Goal: Task Accomplishment & Management: Manage account settings

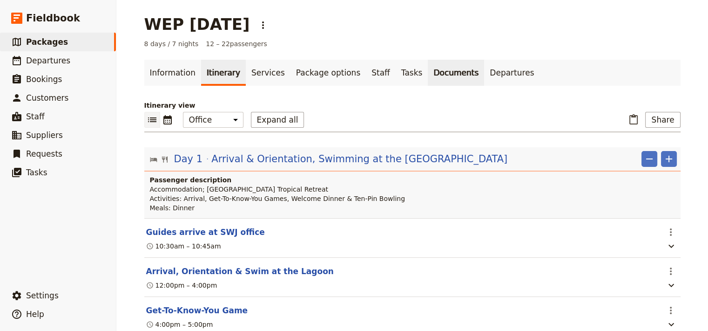
click at [428, 79] on link "Documents" at bounding box center [456, 73] width 56 height 26
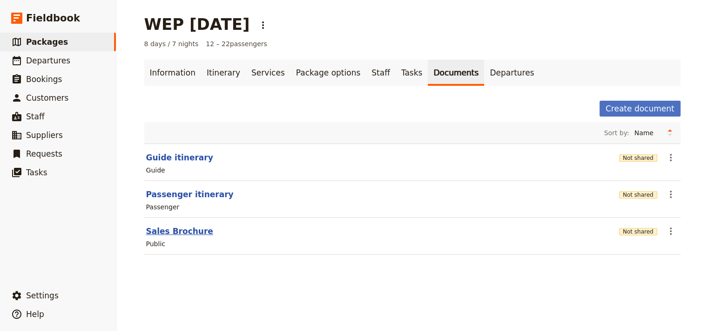
click at [174, 231] on button "Sales Brochure" at bounding box center [179, 230] width 67 height 11
select select "DEFAULT"
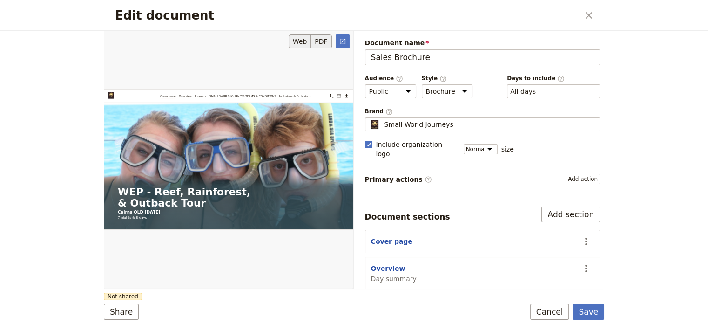
click at [321, 42] on button "PDF" at bounding box center [321, 41] width 20 height 14
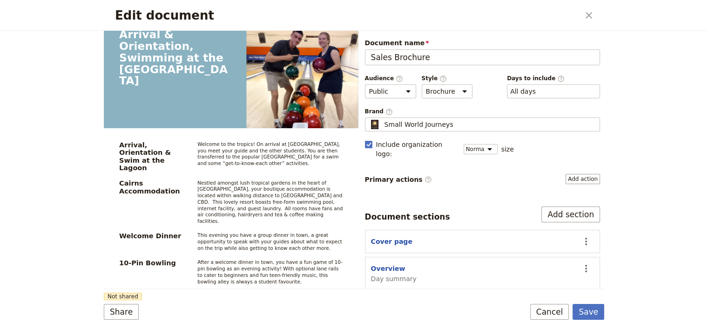
scroll to position [1063, 0]
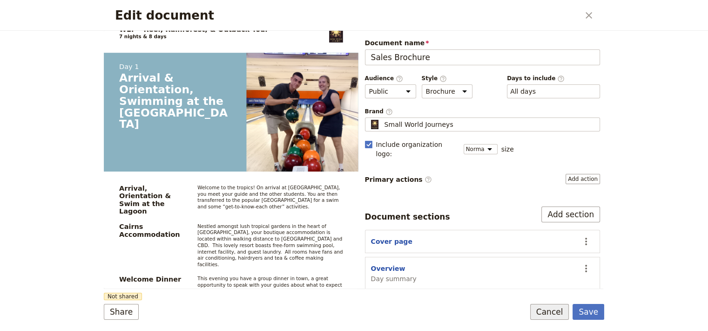
click at [552, 315] on button "Cancel" at bounding box center [549, 312] width 39 height 16
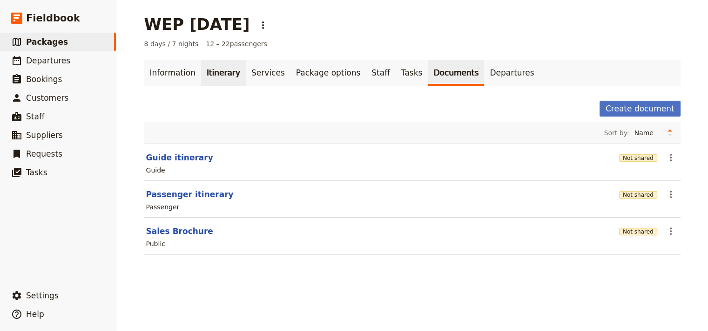
click at [216, 74] on link "Itinerary" at bounding box center [223, 73] width 45 height 26
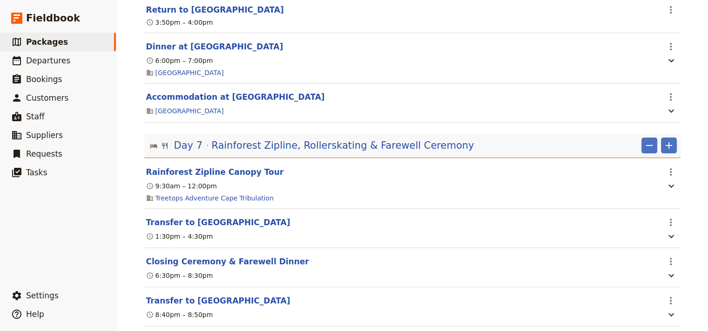
scroll to position [3879, 0]
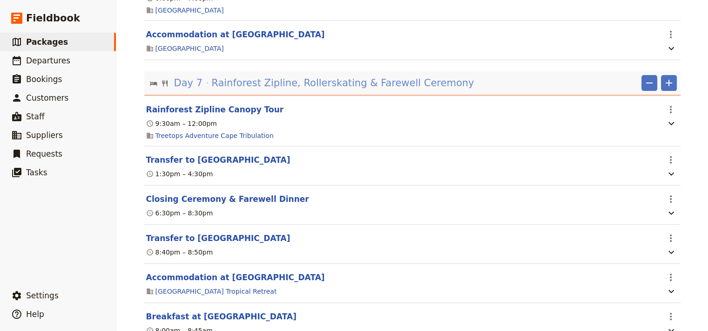
click at [319, 90] on span "Rainforest Zipline, Rollerskating & Farewell Ceremony" at bounding box center [342, 83] width 263 height 14
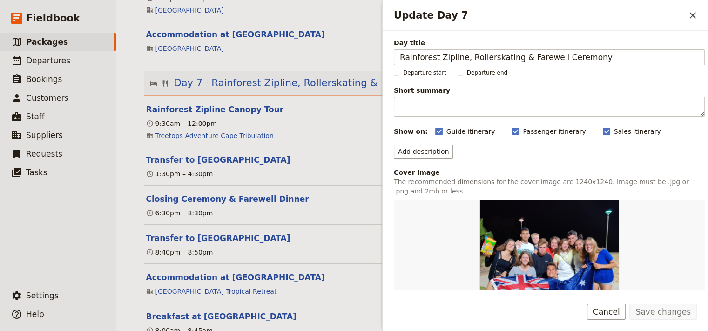
scroll to position [216, 0]
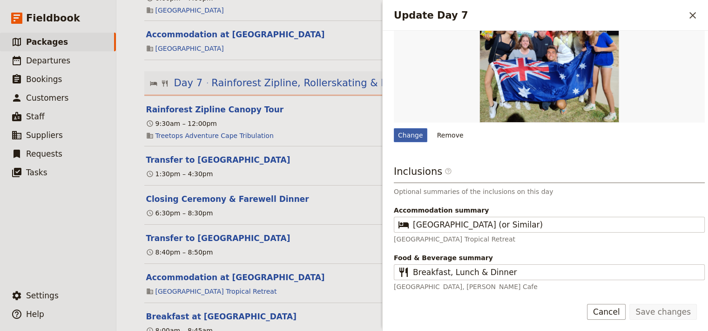
click at [412, 130] on div "Change" at bounding box center [411, 135] width 34 height 14
click at [394, 128] on input "Change" at bounding box center [393, 128] width 0 height 0
type input "C:\fakepath\TreetopAdventures-30.jpg"
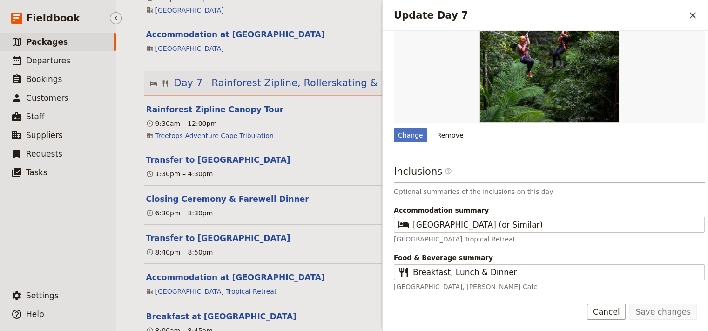
click at [81, 234] on ul "​ Packages ​ Departures ​ Bookings ​ Customers ​ Staff ​ Suppliers ​ Requests ​…" at bounding box center [58, 158] width 116 height 250
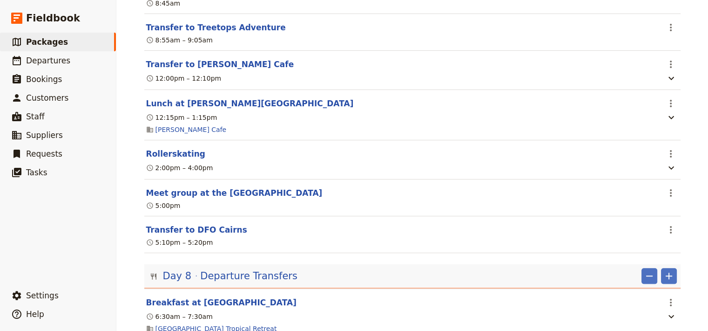
scroll to position [4482, 0]
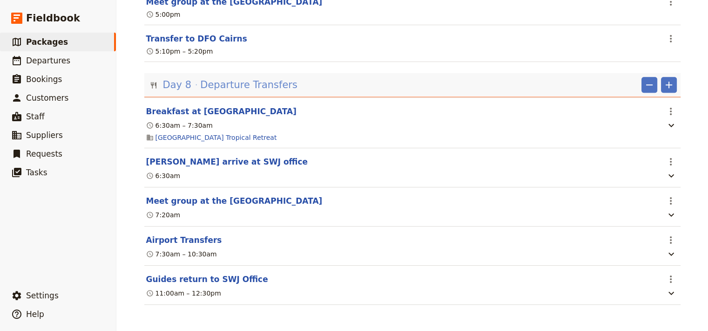
click at [250, 84] on span "Departure Transfers" at bounding box center [248, 85] width 97 height 14
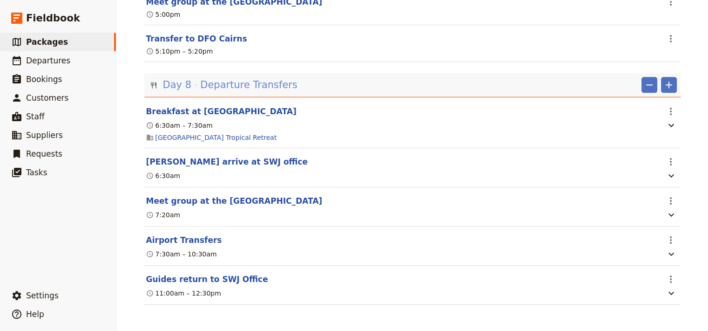
click at [267, 85] on span "Departure Transfers" at bounding box center [248, 85] width 97 height 14
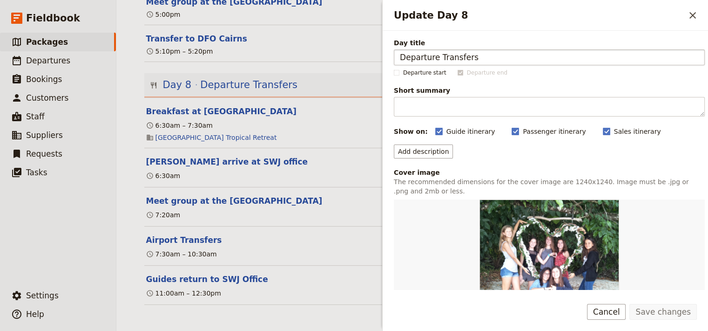
drag, startPoint x: 483, startPoint y: 61, endPoint x: 437, endPoint y: 64, distance: 45.8
click at [437, 64] on input "Departure Transfers" at bounding box center [549, 57] width 311 height 16
type input "Departure"
click at [644, 313] on button "Save changes" at bounding box center [662, 312] width 67 height 16
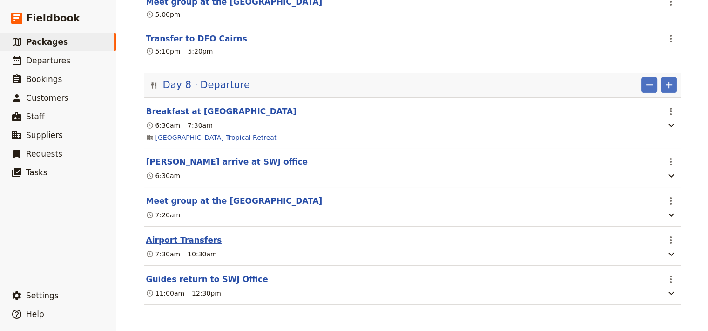
click at [182, 241] on button "Airport Transfers" at bounding box center [184, 239] width 76 height 11
select select "8"
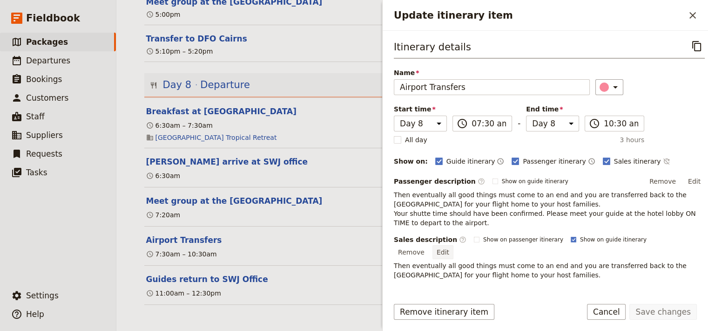
click at [453, 245] on button "Edit" at bounding box center [442, 252] width 21 height 14
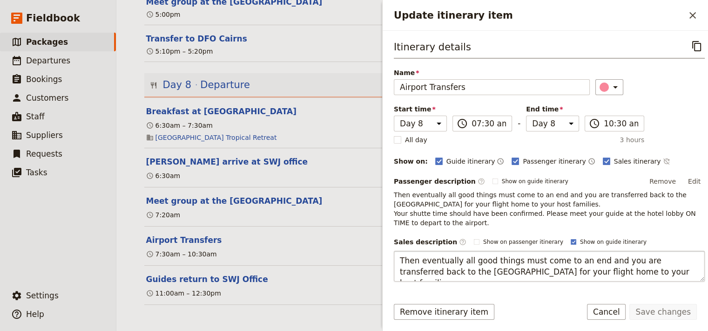
drag, startPoint x: 416, startPoint y: 261, endPoint x: 399, endPoint y: 261, distance: 16.8
click at [399, 261] on textarea "Then eventually all good things must come to an end and you are transferred bac…" at bounding box center [549, 265] width 311 height 31
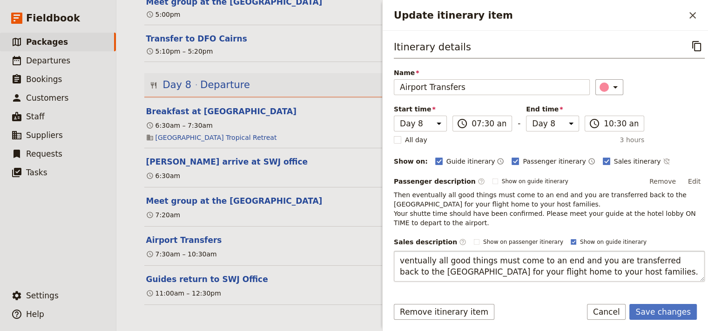
type textarea "Eventually all good things must come to an end and you are transferred back to …"
click at [676, 312] on button "Save changes" at bounding box center [662, 312] width 67 height 16
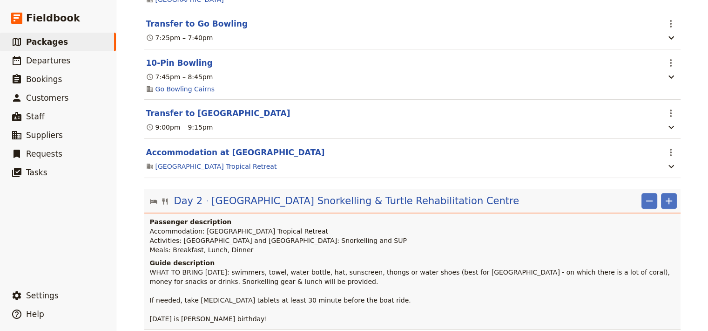
scroll to position [0, 0]
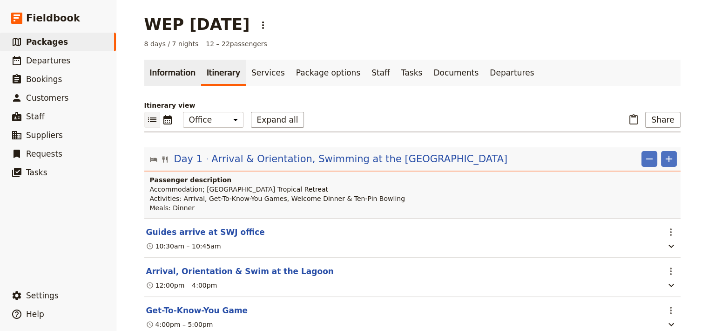
click at [173, 78] on link "Information" at bounding box center [172, 73] width 57 height 26
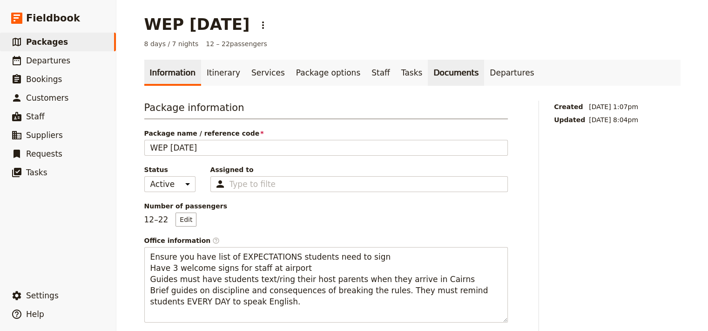
click at [428, 79] on link "Documents" at bounding box center [456, 73] width 56 height 26
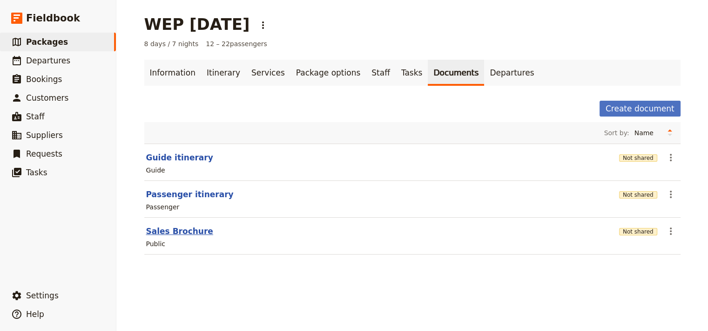
click at [175, 231] on button "Sales Brochure" at bounding box center [179, 230] width 67 height 11
select select "DEFAULT"
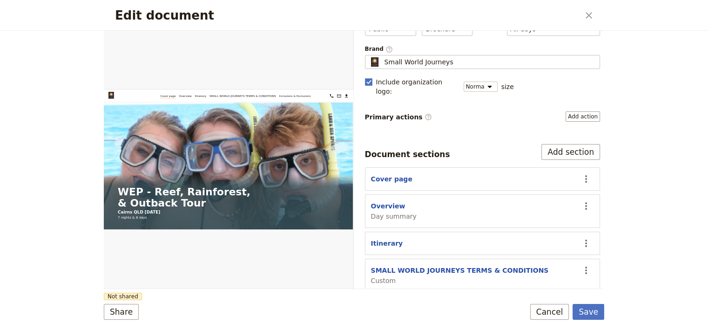
scroll to position [95, 0]
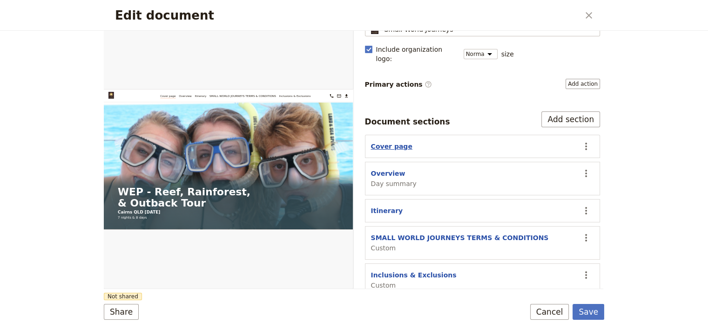
click at [378, 142] on button "Cover page" at bounding box center [391, 146] width 41 height 9
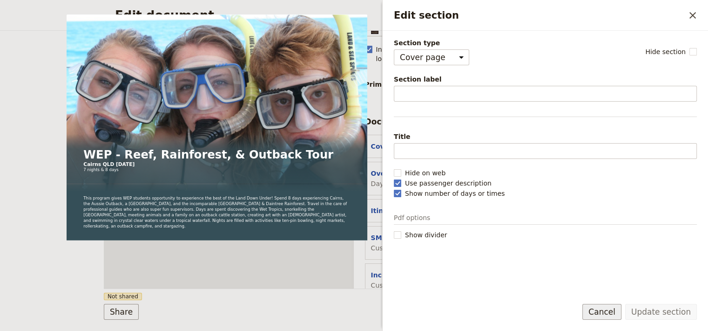
click at [606, 307] on button "Cancel" at bounding box center [601, 312] width 39 height 16
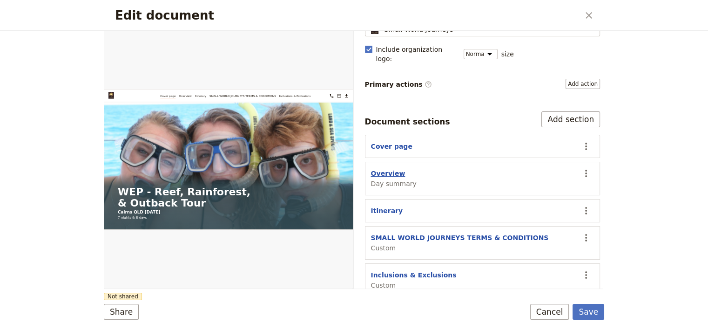
click at [378, 169] on button "Overview" at bounding box center [388, 173] width 34 height 9
select select "DAY_SUMMARY"
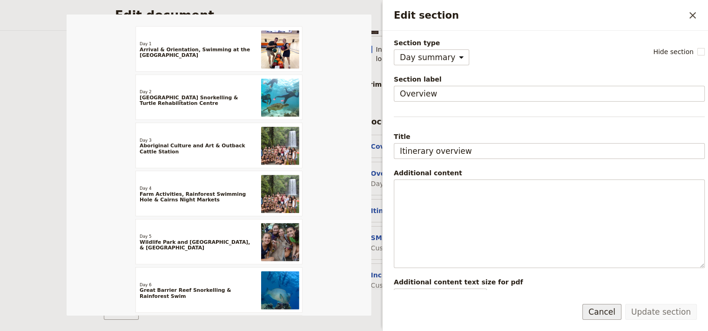
click at [609, 314] on button "Cancel" at bounding box center [601, 312] width 39 height 16
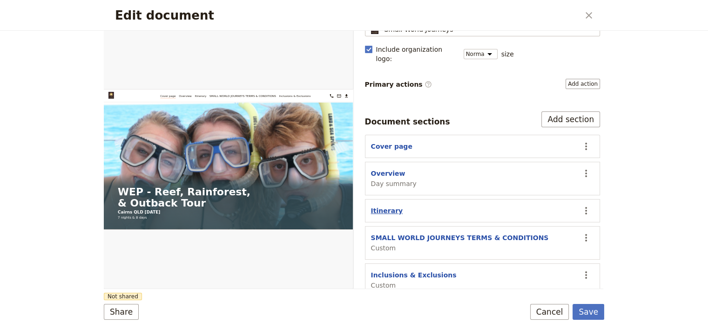
click at [385, 206] on button "Itinerary" at bounding box center [387, 210] width 32 height 9
select select "ITINERARY"
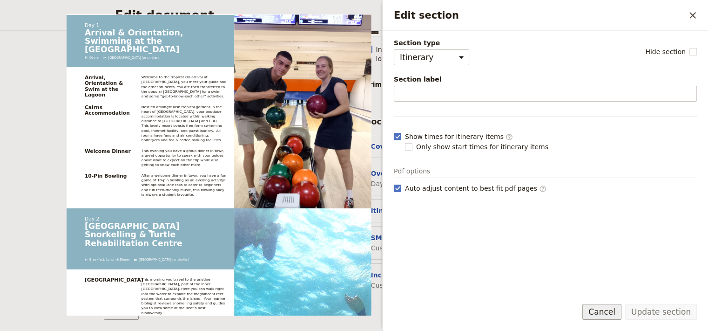
click at [619, 314] on button "Cancel" at bounding box center [601, 312] width 39 height 16
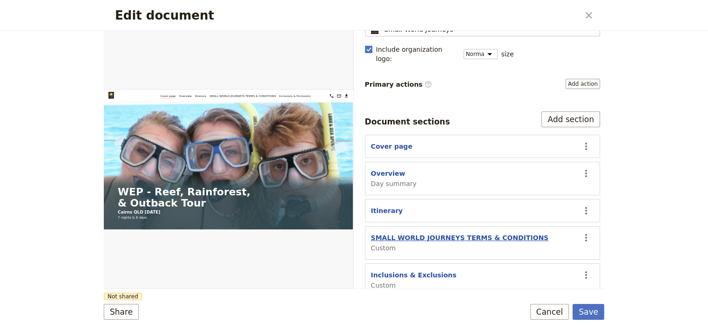
click at [421, 233] on button "SMALL WORLD JOURNEYS TERMS & CONDITIONS" at bounding box center [460, 237] width 178 height 9
select select "CUSTOM"
select select "default"
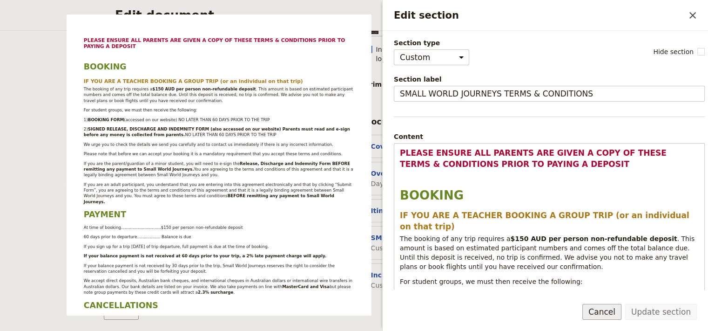
click at [603, 311] on button "Cancel" at bounding box center [601, 312] width 39 height 16
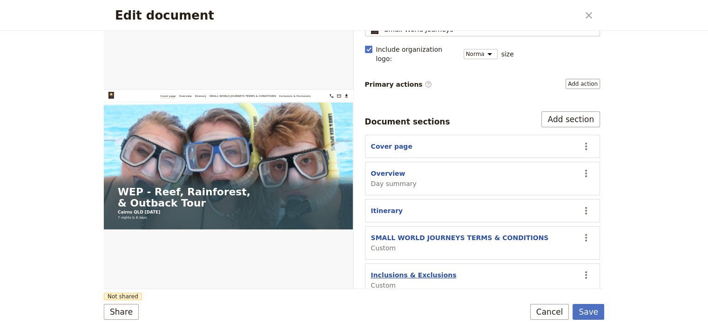
click at [422, 270] on button "Inclusions & Exclusions" at bounding box center [414, 274] width 86 height 9
select select "CUSTOM"
select select "default"
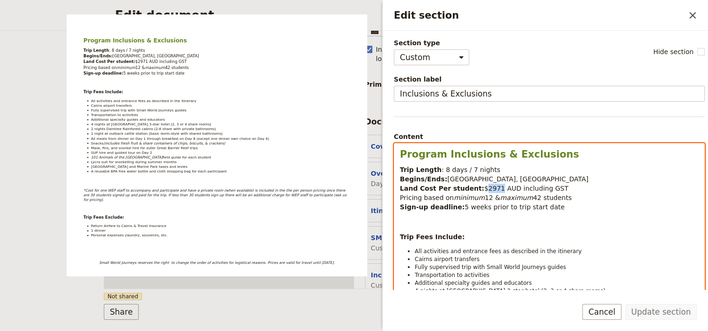
drag, startPoint x: 486, startPoint y: 186, endPoint x: 474, endPoint y: 192, distance: 13.8
click at [474, 192] on p "Trip Length : 8 days / 7 nights Begins/Ends: Cairns, Queensland Land Cost Per s…" at bounding box center [549, 188] width 299 height 47
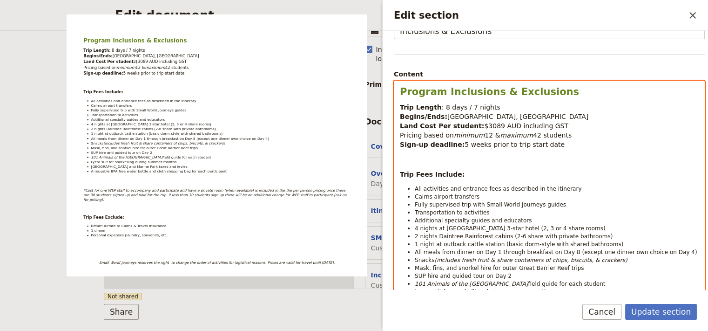
scroll to position [125, 0]
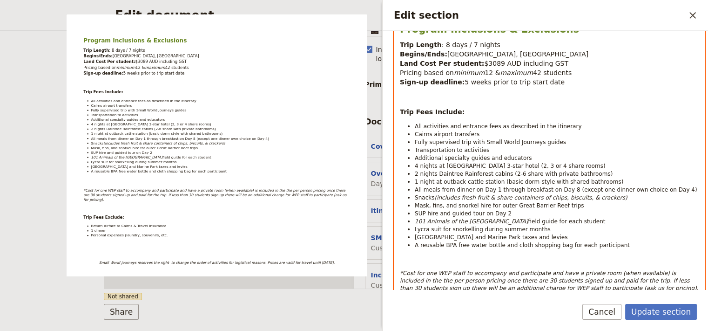
select select "paragraph-small"
click at [450, 242] on span "A reusable BPA free water bottle and cloth shopping bag for each participant" at bounding box center [522, 245] width 215 height 7
drag, startPoint x: 509, startPoint y: 208, endPoint x: 416, endPoint y: 212, distance: 93.7
click at [416, 212] on li "SUP hire and guided tour on Day 2" at bounding box center [557, 213] width 284 height 8
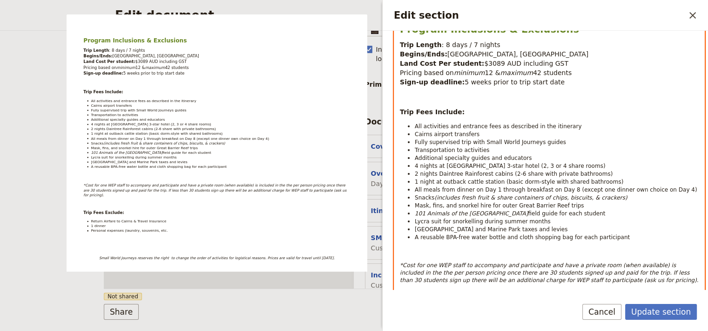
click at [611, 209] on li "101 Animals of the Great Barrier Reef field guide for each student" at bounding box center [557, 213] width 284 height 8
click at [415, 209] on li "101 Animals of the Great Barrier Reef field guide for each student" at bounding box center [557, 213] width 284 height 8
click at [415, 210] on em "101 Animals of the [GEOGRAPHIC_DATA]" at bounding box center [471, 213] width 113 height 7
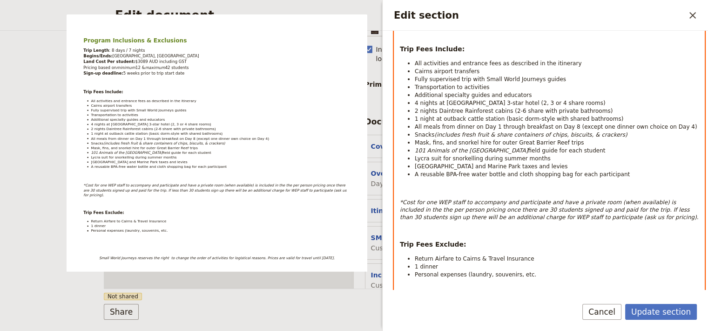
scroll to position [250, 0]
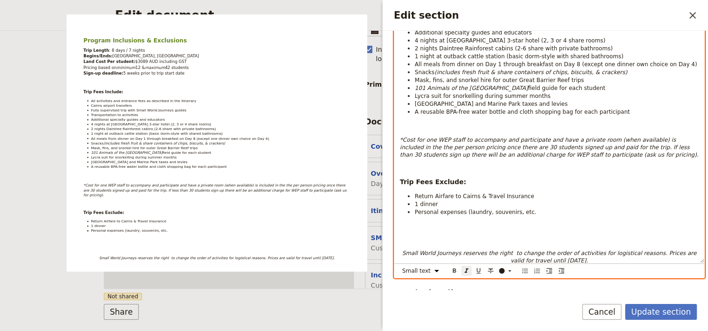
click at [569, 256] on em "Small World Journeys reserves the right to change the order of activities for l…" at bounding box center [550, 257] width 296 height 14
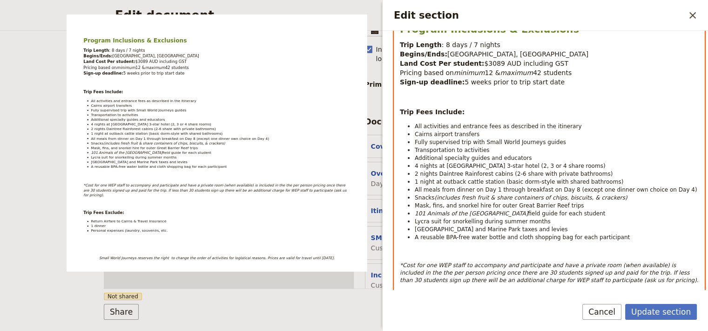
scroll to position [62, 0]
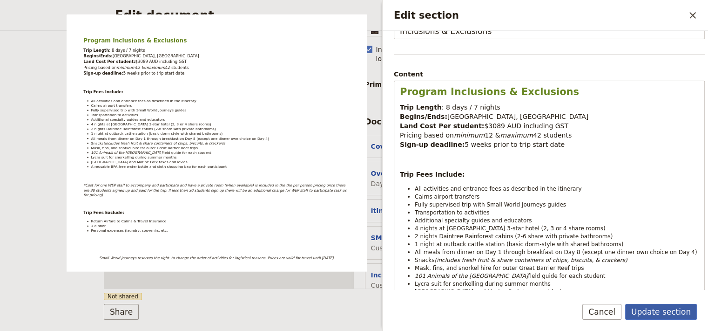
click at [666, 313] on button "Update section" at bounding box center [661, 312] width 72 height 16
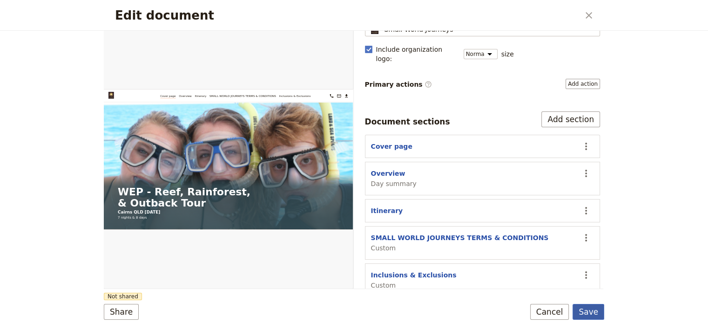
click at [593, 311] on button "Save" at bounding box center [589, 312] width 32 height 16
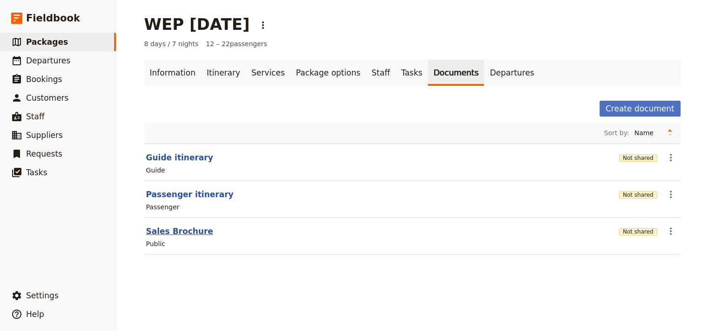
click at [176, 231] on button "Sales Brochure" at bounding box center [179, 230] width 67 height 11
select select "DEFAULT"
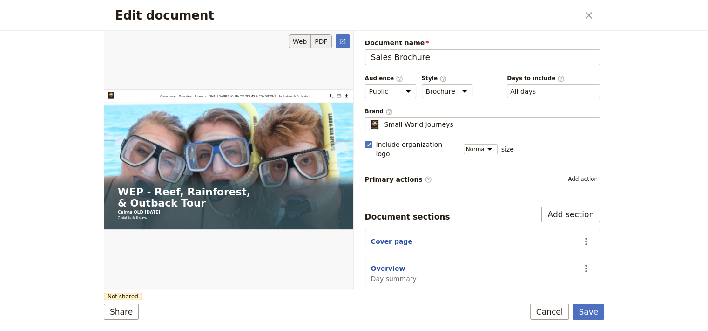
click at [319, 42] on button "PDF" at bounding box center [321, 41] width 20 height 14
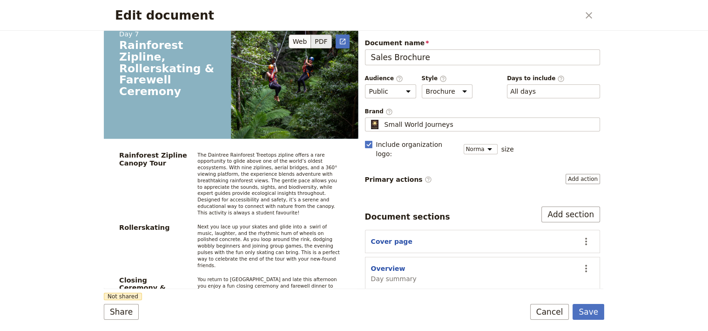
scroll to position [4818, 0]
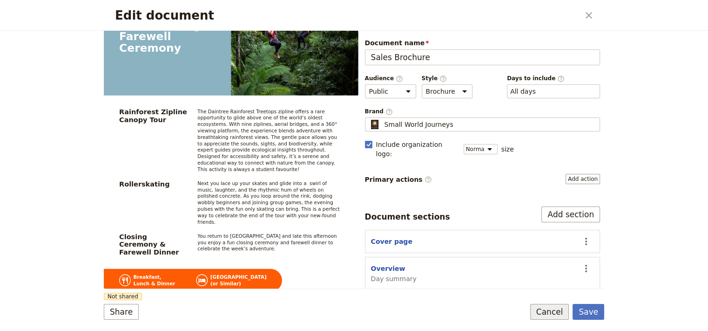
click at [555, 311] on button "Cancel" at bounding box center [549, 312] width 39 height 16
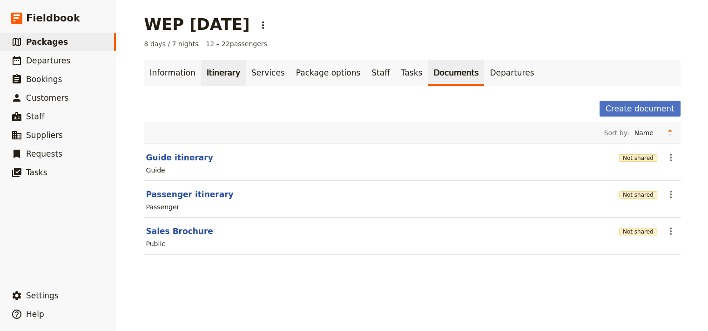
click at [221, 74] on link "Itinerary" at bounding box center [223, 73] width 45 height 26
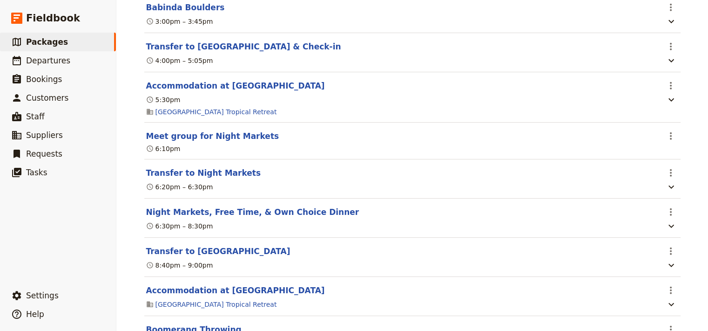
scroll to position [2190, 0]
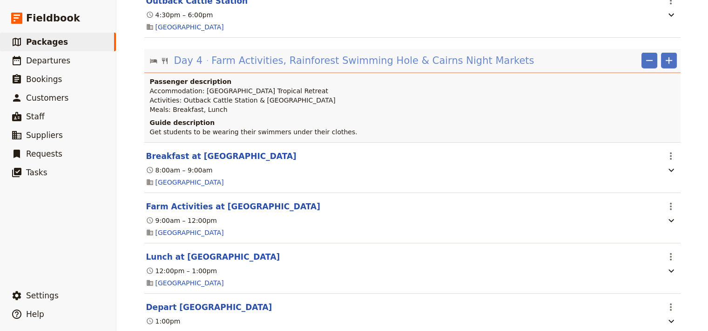
click at [351, 67] on span "Farm Activities, Rainforest Swimming Hole & Cairns Night Markets" at bounding box center [372, 61] width 323 height 14
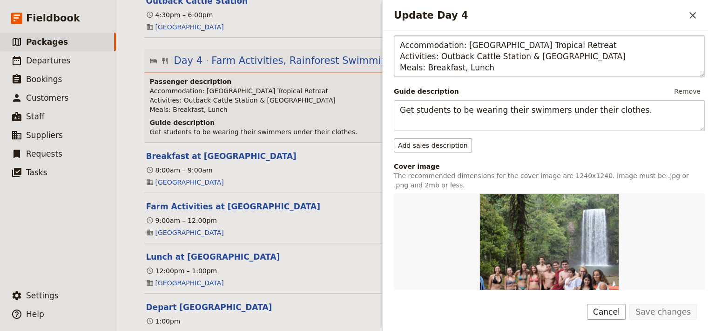
scroll to position [188, 0]
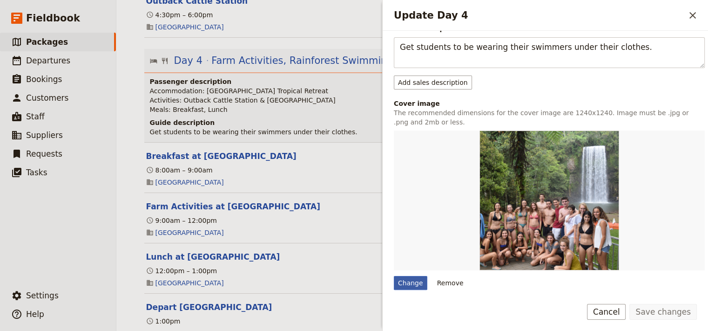
click at [417, 280] on div "Change" at bounding box center [411, 283] width 34 height 14
click at [394, 276] on input "Change" at bounding box center [393, 275] width 0 height 0
type input "C:\fakepath\2014-09-22 09.27.29.jpg"
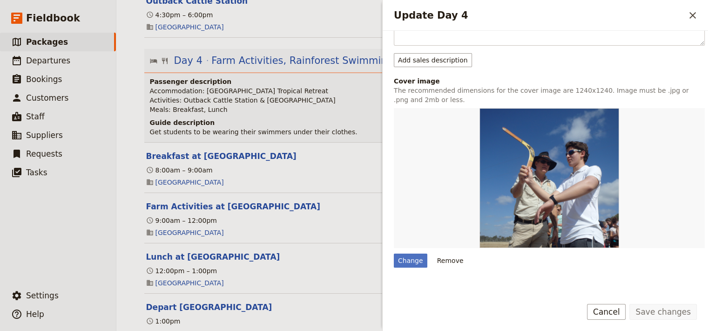
scroll to position [335, 0]
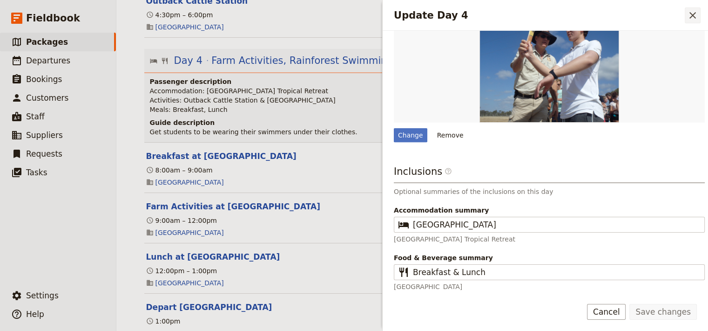
click at [692, 14] on icon "Close drawer" at bounding box center [692, 15] width 7 height 7
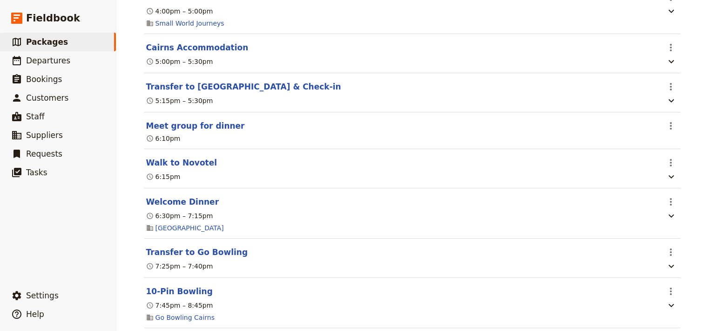
scroll to position [0, 0]
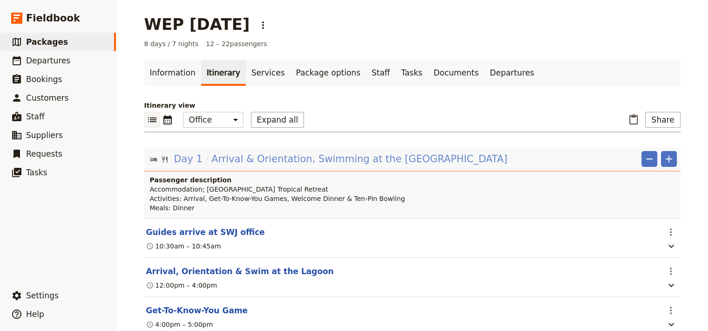
click at [291, 159] on span "Arrival & Orientation, Swimming at the [GEOGRAPHIC_DATA]" at bounding box center [359, 159] width 296 height 14
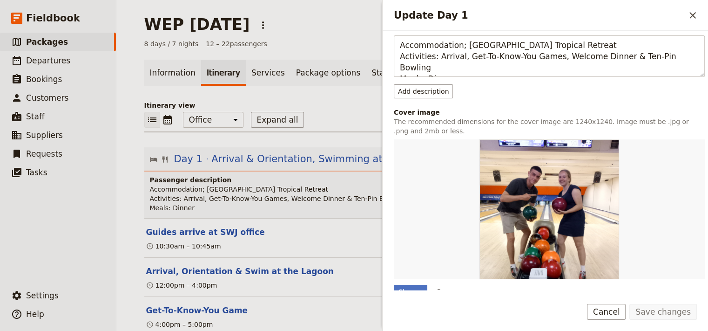
scroll to position [281, 0]
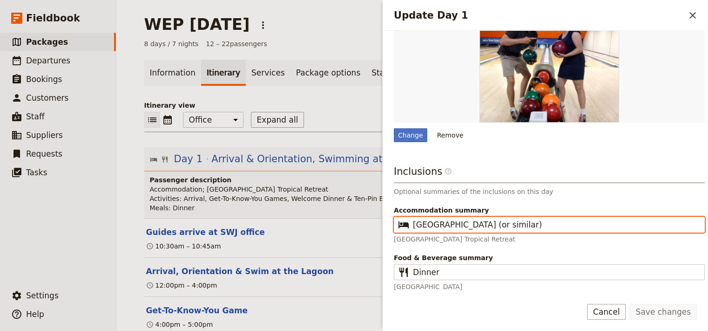
drag, startPoint x: 530, startPoint y: 223, endPoint x: 412, endPoint y: 220, distance: 117.4
click at [413, 220] on input "[GEOGRAPHIC_DATA] (or similar)" at bounding box center [556, 224] width 286 height 11
click at [479, 220] on input "[GEOGRAPHIC_DATA] (or similar)" at bounding box center [556, 224] width 286 height 11
drag, startPoint x: 474, startPoint y: 221, endPoint x: 455, endPoint y: 225, distance: 19.4
click at [455, 225] on input "[GEOGRAPHIC_DATA] (or similar)" at bounding box center [556, 224] width 286 height 11
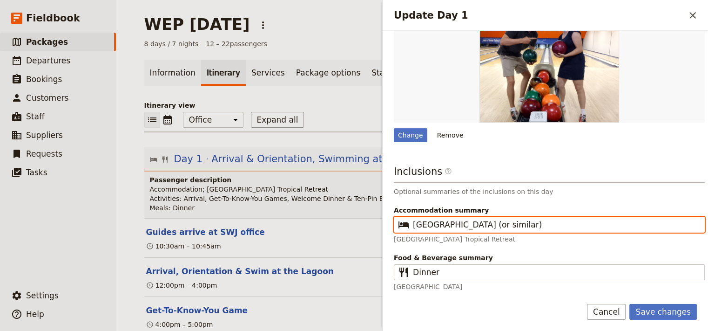
drag, startPoint x: 519, startPoint y: 223, endPoint x: 412, endPoint y: 227, distance: 106.2
click at [413, 227] on input "Bay Village Hotel (or similar)" at bounding box center [556, 224] width 286 height 11
type input "Bay Village Hotel (or similar)"
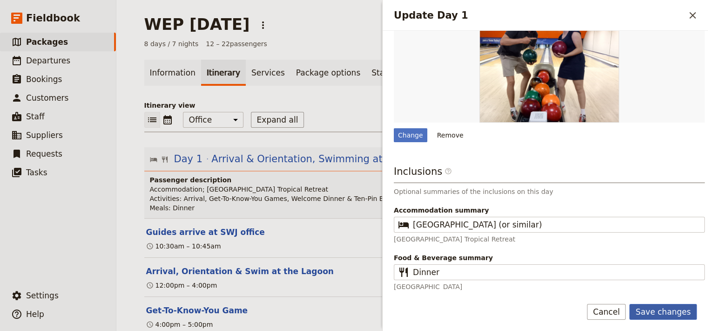
click at [647, 310] on button "Save changes" at bounding box center [662, 312] width 67 height 16
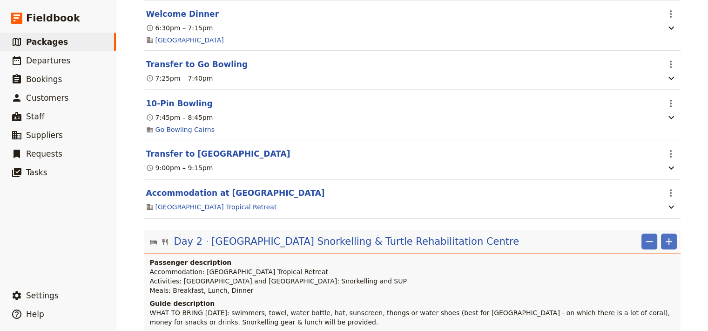
scroll to position [563, 0]
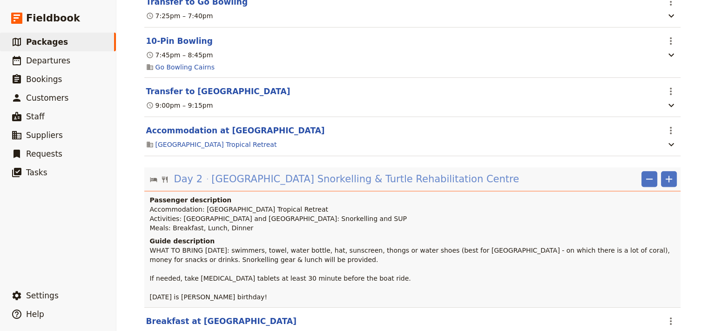
click at [307, 184] on span "[GEOGRAPHIC_DATA] Snorkelling & Turtle Rehabilitation Centre ‎ ‎ ‎ ‎ ‎ ‎ ‎ ‎ ‎ …" at bounding box center [397, 179] width 373 height 14
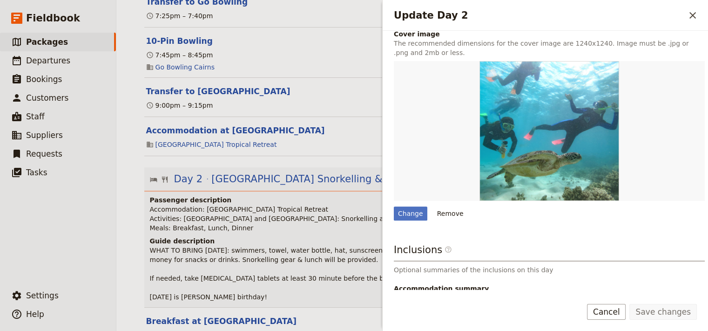
scroll to position [391, 0]
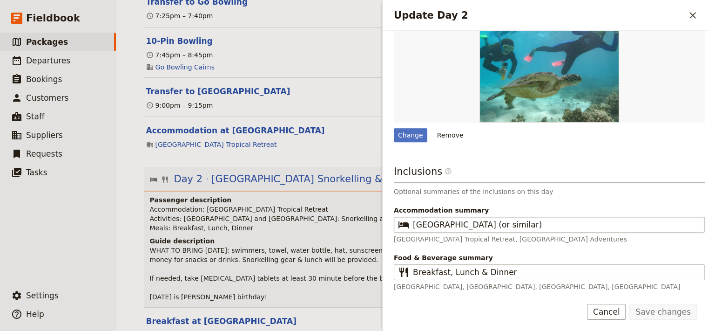
drag, startPoint x: 529, startPoint y: 230, endPoint x: 515, endPoint y: 220, distance: 17.4
click at [448, 229] on fieldset "​ Bay Village Resort (or similar)" at bounding box center [549, 224] width 311 height 16
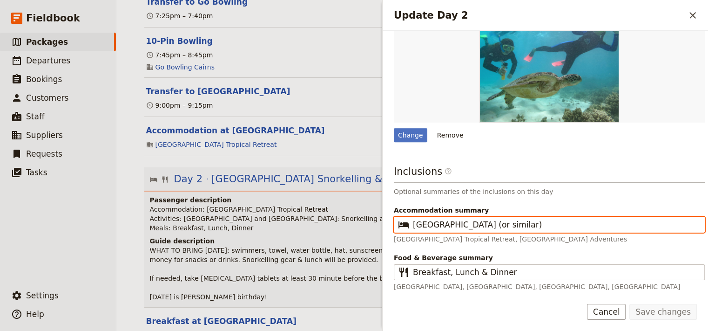
drag, startPoint x: 506, startPoint y: 221, endPoint x: 405, endPoint y: 203, distance: 102.5
click at [413, 219] on input "[GEOGRAPHIC_DATA] (or similar)" at bounding box center [556, 224] width 286 height 11
paste input "Hotel"
type input "Bay Village Hotel (or similar)"
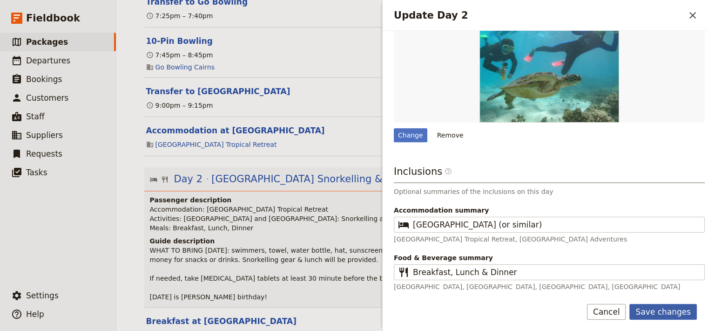
click at [666, 309] on button "Save changes" at bounding box center [662, 312] width 67 height 16
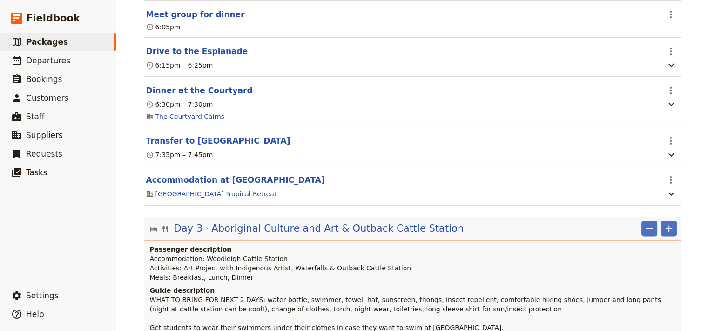
scroll to position [1439, 0]
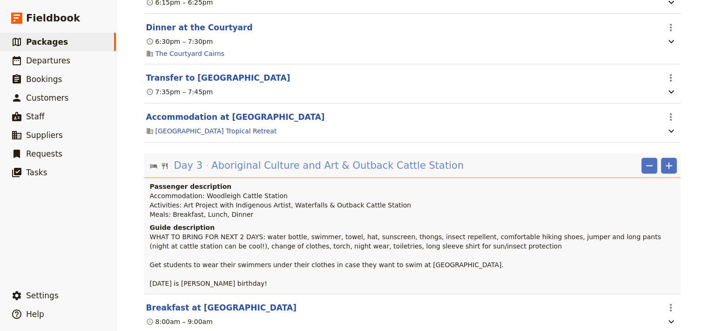
click at [339, 172] on span "Aboriginal Culture and Art & Outback Cattle Station‎ ‎ ‎ ‎ ‎ ‎ ‎ ‎ ‎ ‎ ‎ ‎ ‎ ‎ …" at bounding box center [373, 165] width 324 height 14
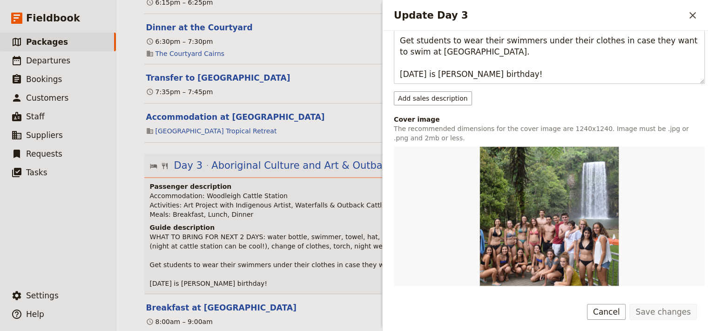
scroll to position [413, 0]
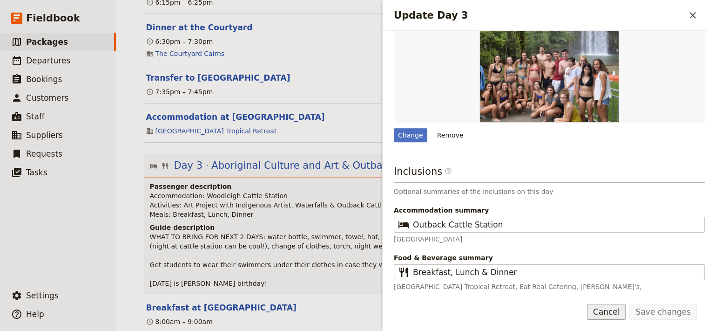
click at [622, 318] on button "Cancel" at bounding box center [606, 312] width 39 height 16
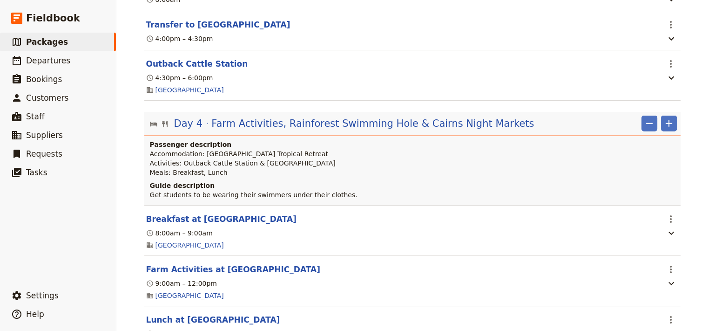
scroll to position [2190, 0]
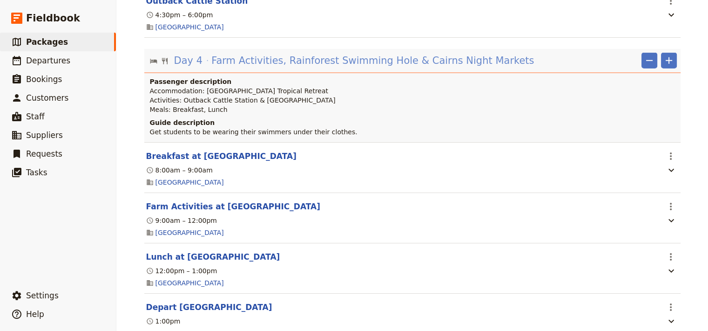
click at [361, 67] on span "Farm Activities, Rainforest Swimming Hole & Cairns Night Markets" at bounding box center [372, 61] width 323 height 14
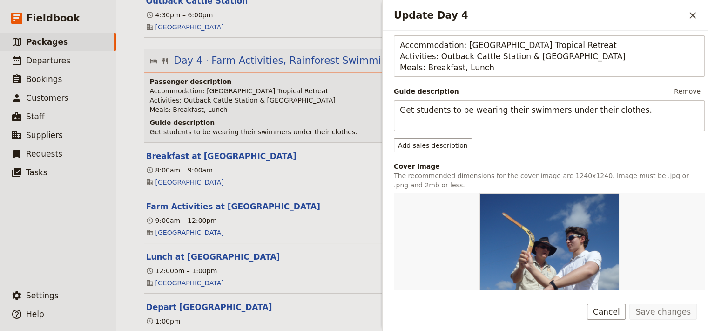
scroll to position [313, 0]
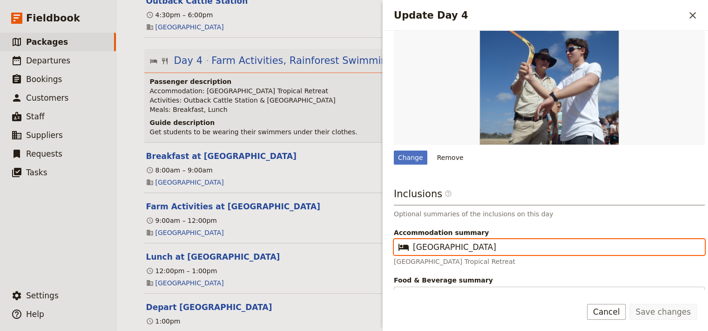
drag, startPoint x: 494, startPoint y: 245, endPoint x: 411, endPoint y: 248, distance: 83.9
click at [413, 248] on input "[GEOGRAPHIC_DATA]" at bounding box center [556, 246] width 286 height 11
paste input "Hotel (or similar)"
type input "Bay Village Hotel (or similar)"
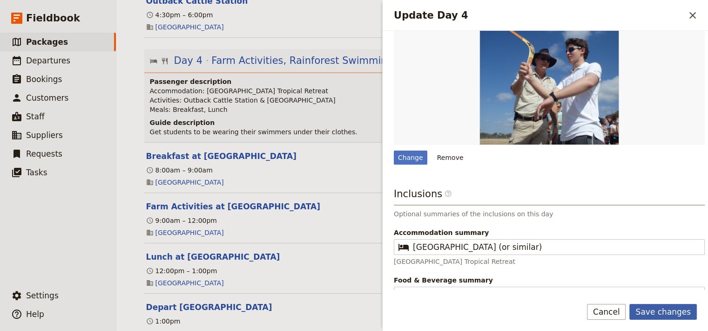
click at [657, 314] on button "Save changes" at bounding box center [662, 312] width 67 height 16
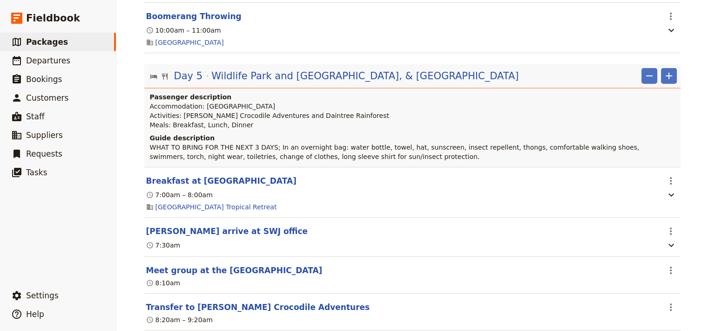
scroll to position [2940, 0]
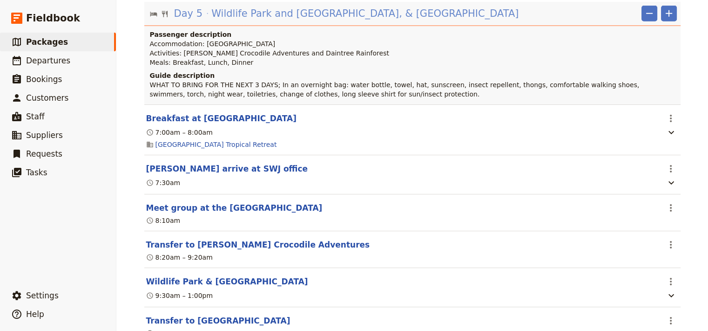
click at [334, 20] on span "Wildlife Park and [GEOGRAPHIC_DATA], & [GEOGRAPHIC_DATA]" at bounding box center [364, 14] width 307 height 14
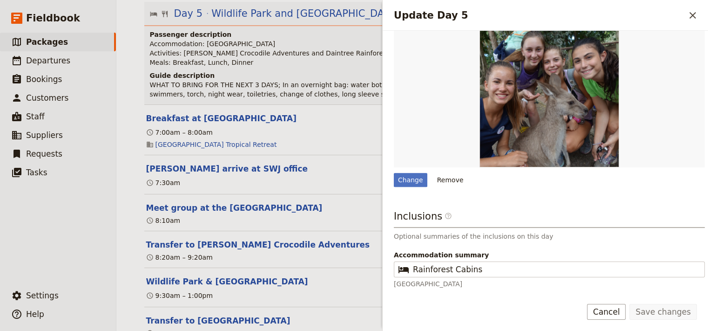
scroll to position [358, 0]
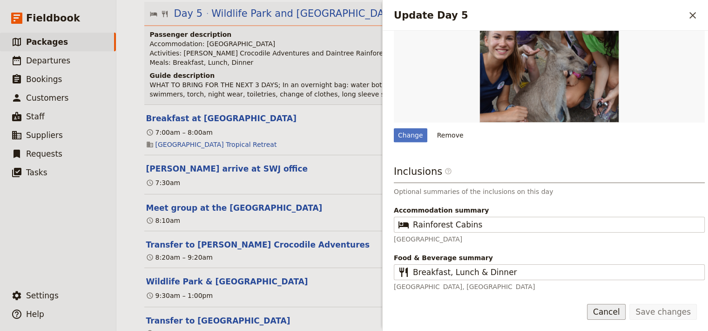
click at [625, 314] on button "Cancel" at bounding box center [606, 312] width 39 height 16
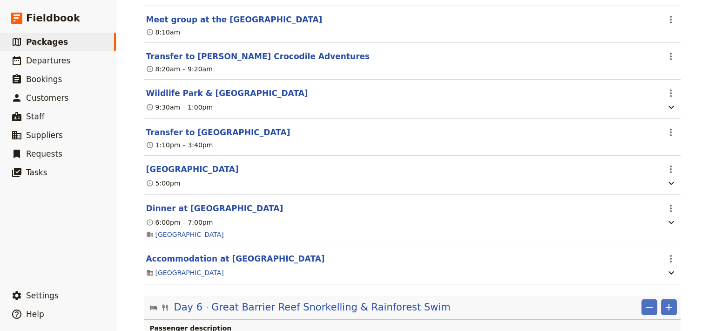
scroll to position [3378, 0]
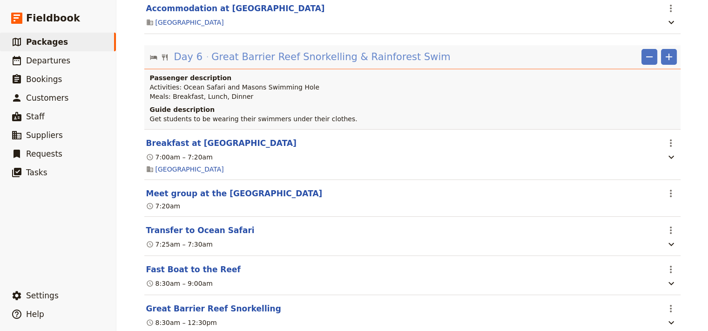
click at [342, 64] on span "Great Barrier Reef Snorkelling & Rainforest Swim" at bounding box center [330, 57] width 239 height 14
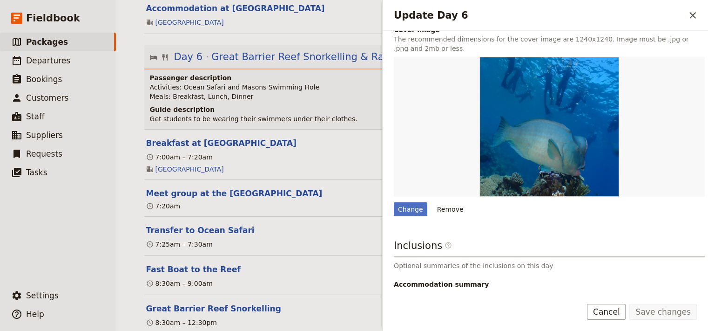
scroll to position [324, 0]
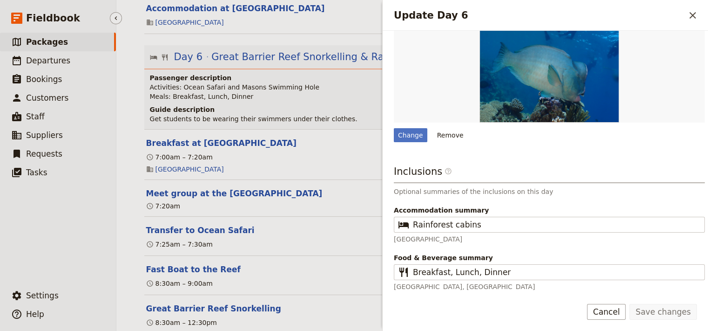
click at [88, 200] on ul "​ Packages ​ Departures ​ Bookings ​ Customers ​ Staff ​ Suppliers ​ Requests ​…" at bounding box center [58, 158] width 116 height 250
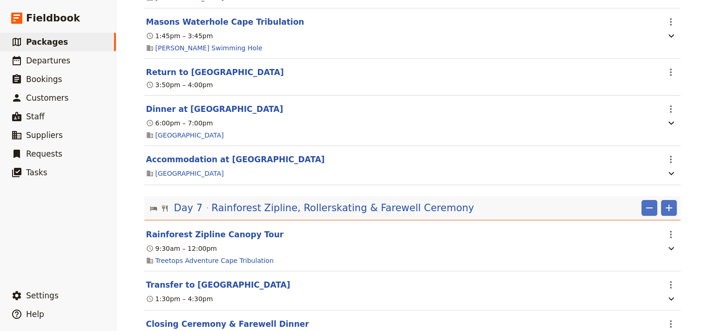
scroll to position [3879, 0]
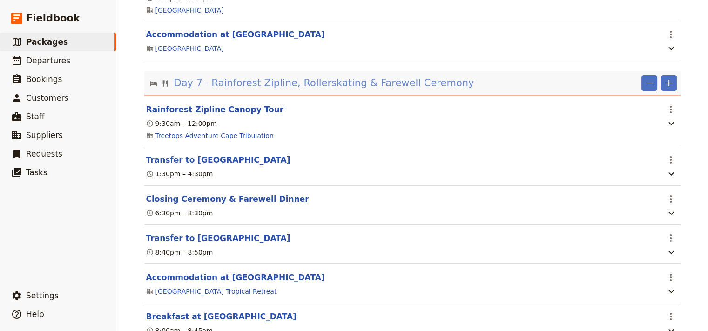
click at [318, 90] on span "Rainforest Zipline, Rollerskating & Farewell Ceremony" at bounding box center [342, 83] width 263 height 14
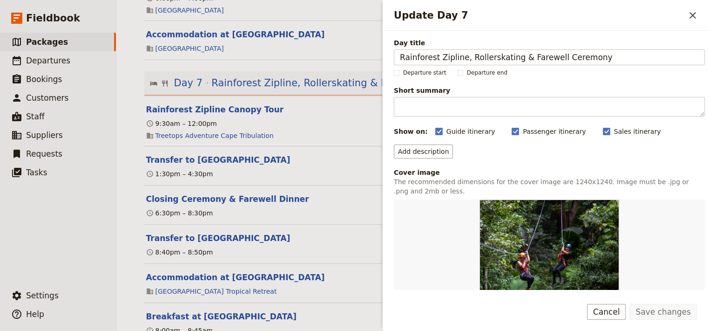
scroll to position [188, 0]
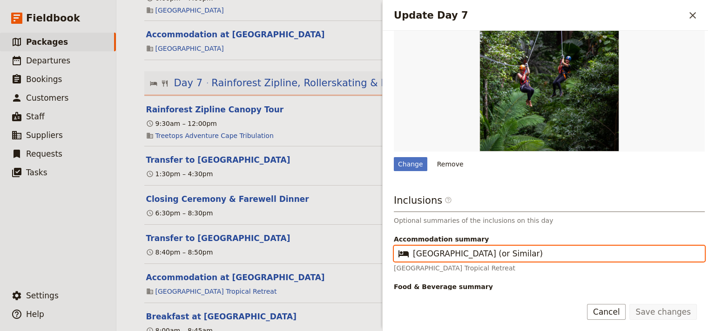
drag, startPoint x: 521, startPoint y: 255, endPoint x: 411, endPoint y: 258, distance: 110.4
click at [413, 258] on input "[GEOGRAPHIC_DATA] (or Similar)" at bounding box center [556, 253] width 286 height 11
paste input "Hotel (or s"
type input "Bay Village Hotel (or similar)"
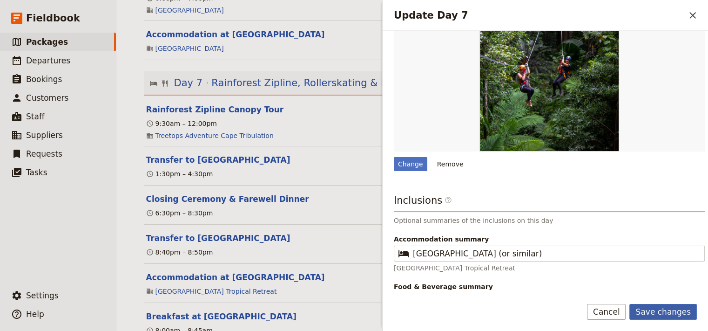
click at [655, 314] on button "Save changes" at bounding box center [662, 312] width 67 height 16
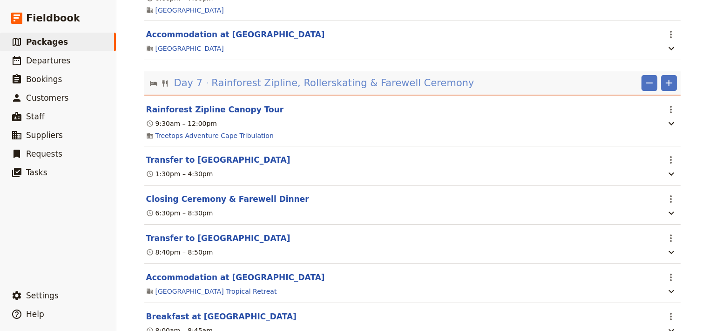
click at [392, 90] on span "Rainforest Zipline, Rollerskating & Farewell Ceremony" at bounding box center [342, 83] width 263 height 14
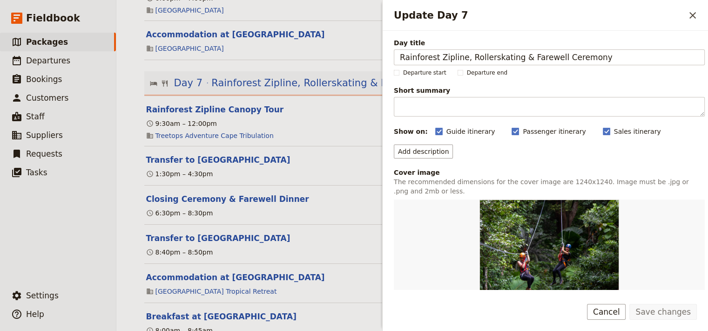
scroll to position [216, 0]
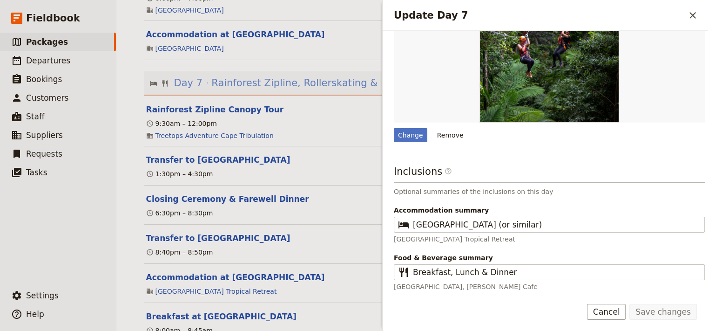
click at [333, 90] on span "Rainforest Zipline, Rollerskating & Farewell Ceremony" at bounding box center [342, 83] width 263 height 14
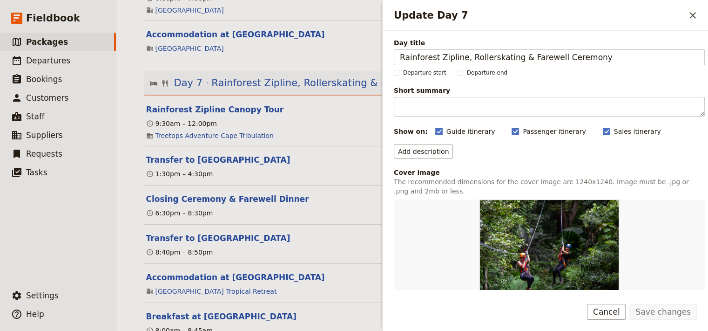
scroll to position [4067, 0]
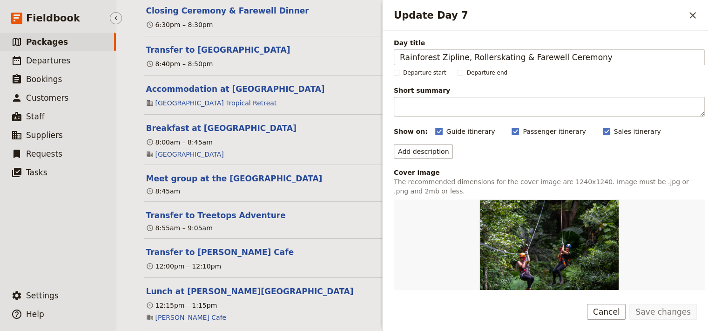
click at [83, 234] on ul "​ Packages ​ Departures ​ Bookings ​ Customers ​ Staff ​ Suppliers ​ Requests ​…" at bounding box center [58, 158] width 116 height 250
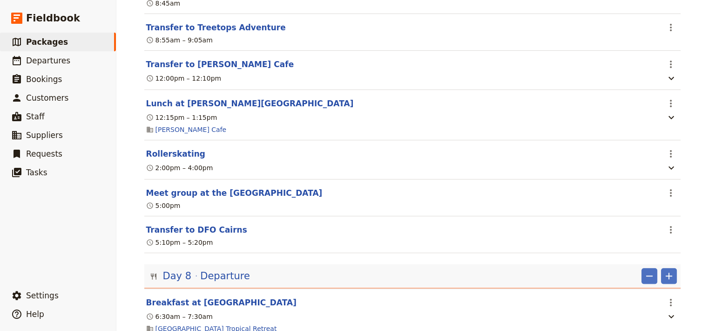
scroll to position [4380, 0]
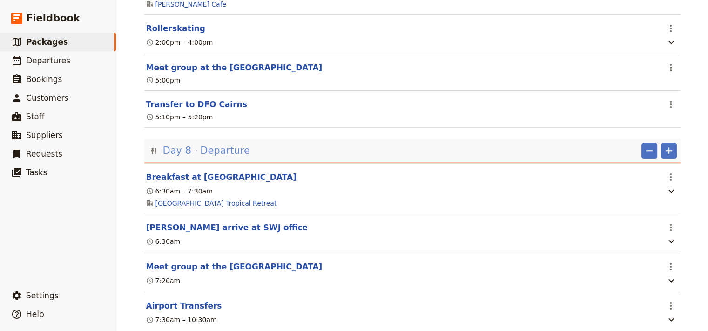
click at [209, 157] on span "Departure" at bounding box center [225, 150] width 50 height 14
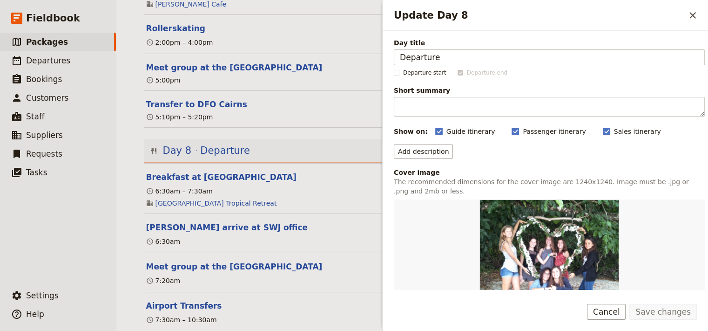
scroll to position [205, 0]
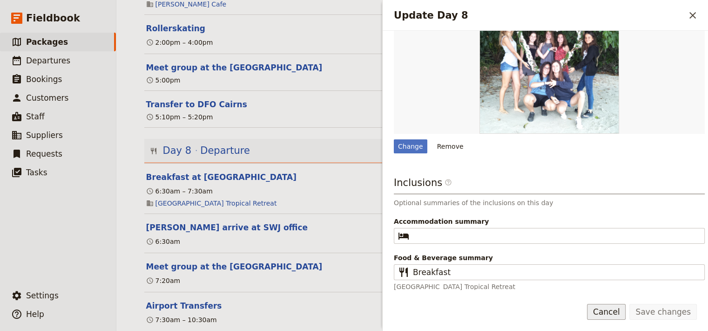
click at [615, 315] on button "Cancel" at bounding box center [606, 312] width 39 height 16
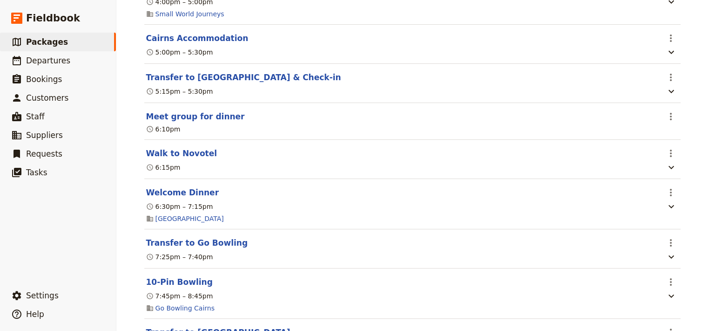
scroll to position [0, 0]
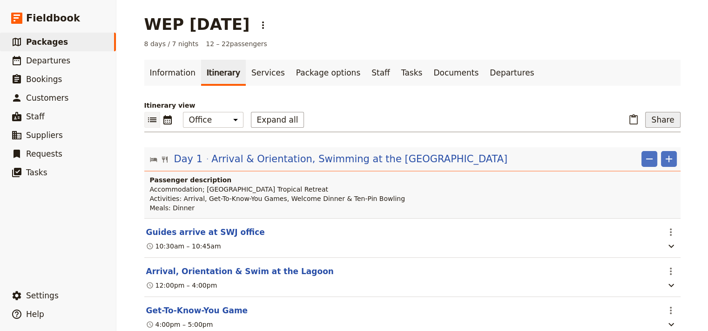
click at [662, 118] on button "Share" at bounding box center [662, 120] width 35 height 16
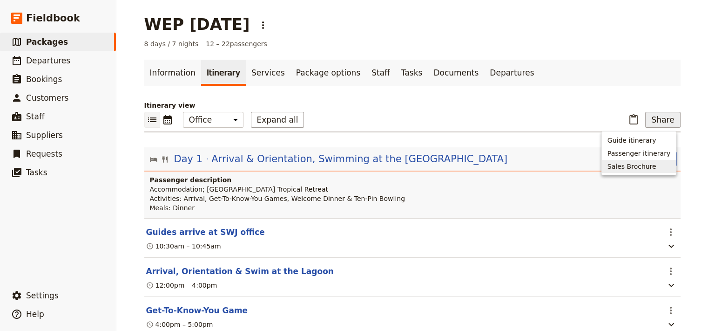
click at [623, 165] on span "Sales Brochure" at bounding box center [631, 166] width 49 height 9
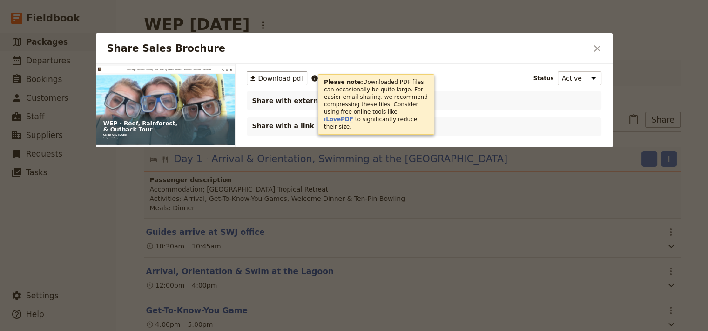
click at [353, 116] on link "iLovePDF" at bounding box center [338, 119] width 29 height 7
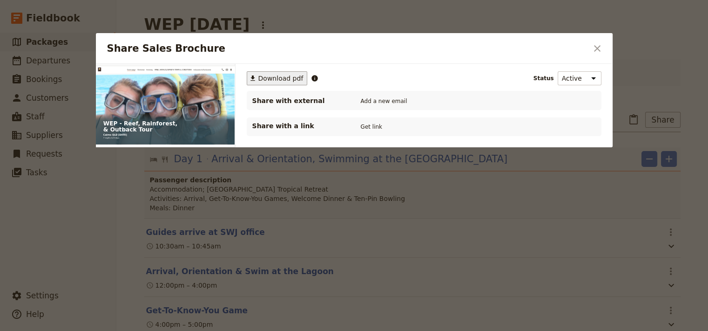
click at [274, 75] on span "Download pdf" at bounding box center [280, 78] width 45 height 9
click at [594, 48] on icon "Close dialog" at bounding box center [597, 48] width 11 height 11
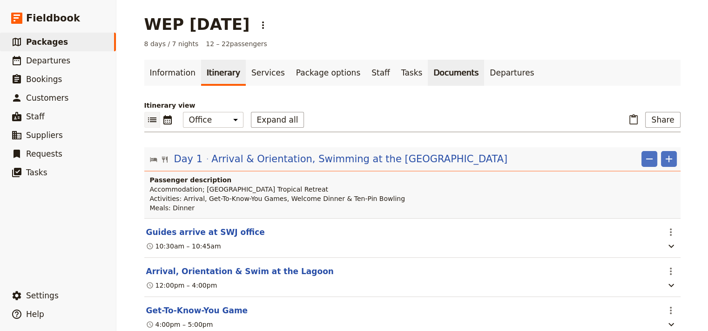
click at [428, 75] on link "Documents" at bounding box center [456, 73] width 56 height 26
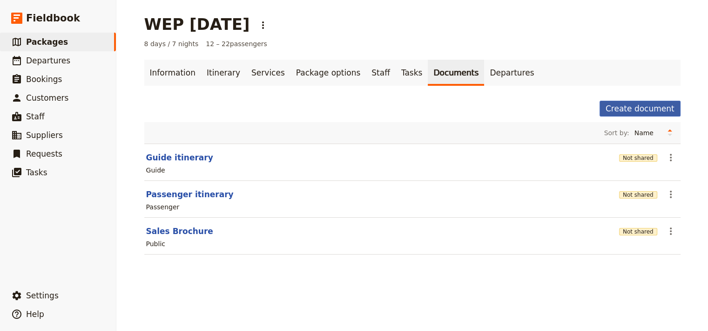
click at [623, 110] on button "Create document" at bounding box center [640, 109] width 81 height 16
select select "RUN_SHEET"
select select "DEFAULT"
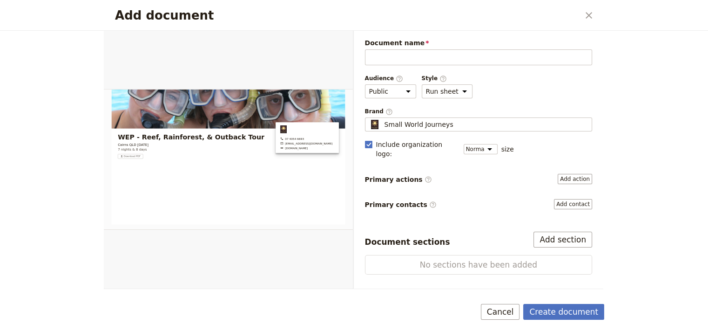
click at [589, 15] on icon "Close dialog" at bounding box center [588, 15] width 11 height 11
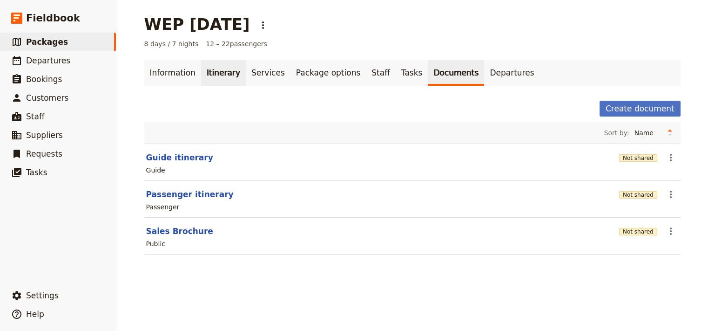
click at [208, 74] on link "Itinerary" at bounding box center [223, 73] width 45 height 26
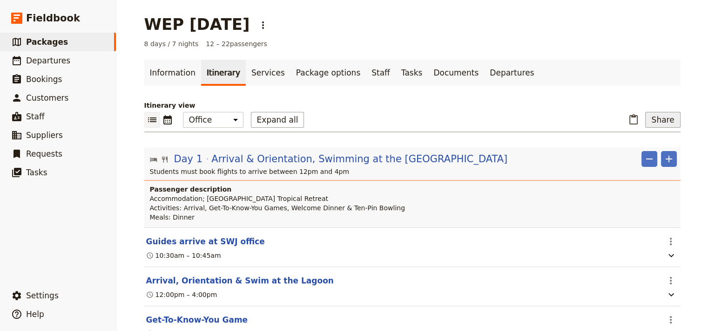
click at [666, 118] on button "Share" at bounding box center [662, 120] width 35 height 16
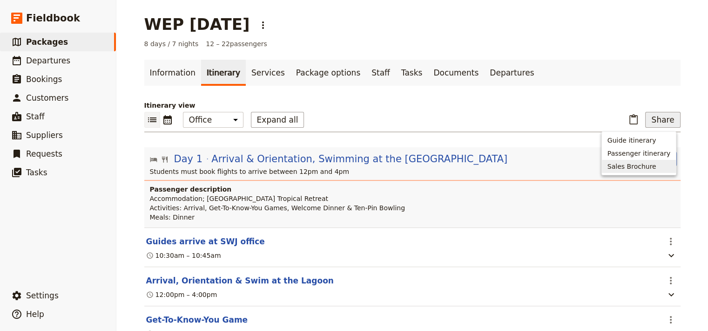
click at [666, 165] on span "Sales Brochure" at bounding box center [638, 166] width 63 height 9
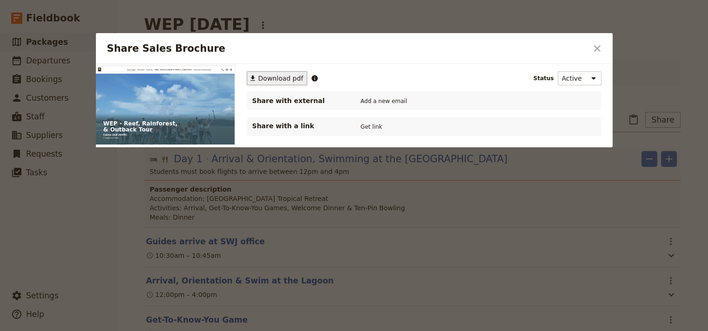
click at [269, 76] on span "Download pdf" at bounding box center [280, 78] width 45 height 9
click at [595, 51] on icon "Close dialog" at bounding box center [597, 48] width 7 height 7
